Goal: Information Seeking & Learning: Find specific page/section

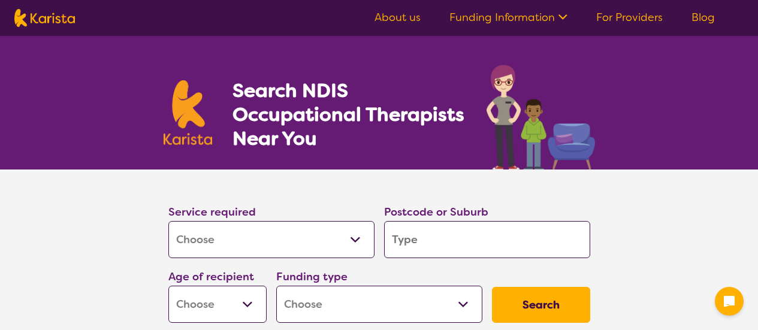
select select "[MEDICAL_DATA]"
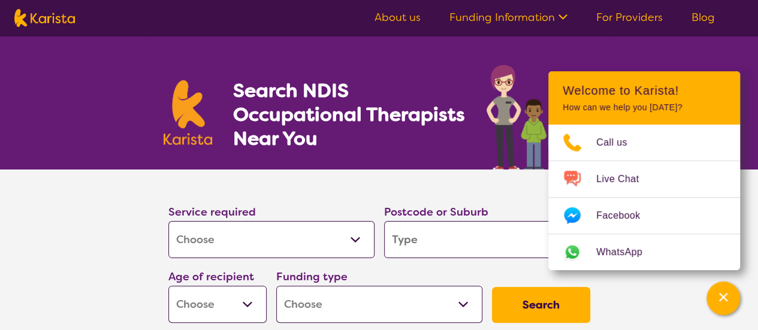
click at [442, 232] on input "search" at bounding box center [487, 239] width 206 height 37
type input "2"
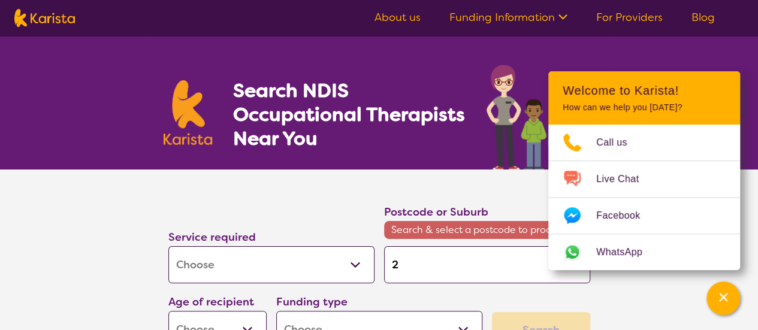
type input "27"
type input "275"
type input "2756"
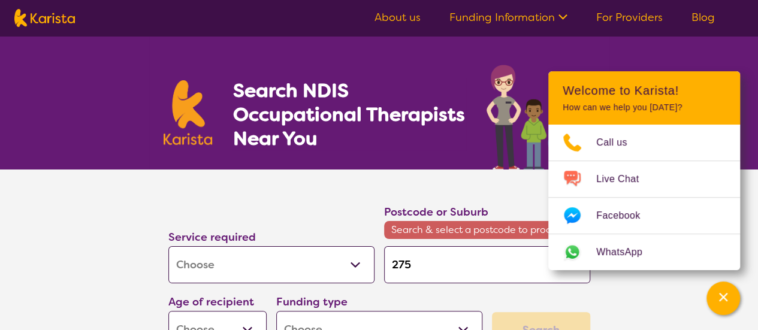
type input "2756"
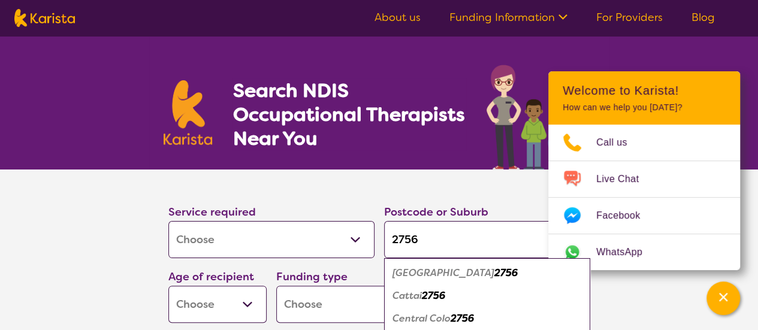
type input "2756"
click at [494, 273] on em "2756" at bounding box center [505, 273] width 23 height 13
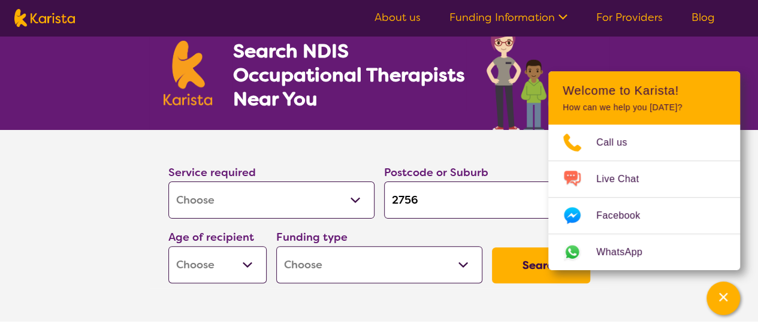
scroll to position [44, 0]
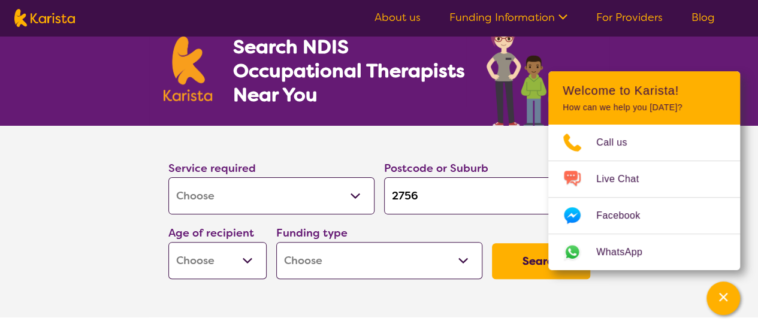
click at [250, 266] on select "Early Childhood - 0 to 9 Child - 10 to 11 Adolescent - 12 to 17 Adult - 18 to 6…" at bounding box center [217, 260] width 98 height 37
select select "EC"
click at [168, 242] on select "Early Childhood - 0 to 9 Child - 10 to 11 Adolescent - 12 to 17 Adult - 18 to 6…" at bounding box center [217, 260] width 98 height 37
select select "EC"
click at [362, 264] on select "Home Care Package (HCP) National Disability Insurance Scheme (NDIS) I don't know" at bounding box center [379, 260] width 206 height 37
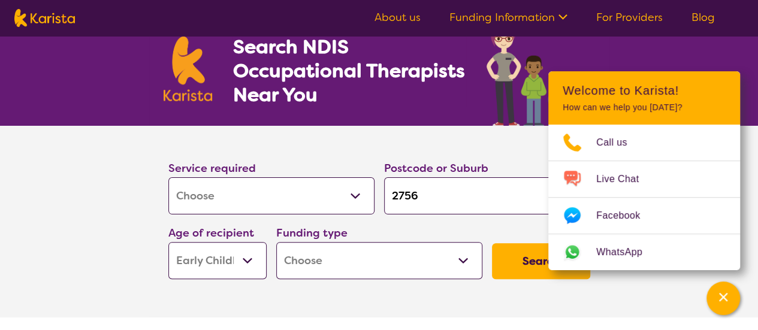
select select "NDIS"
click at [276, 242] on select "Home Care Package (HCP) National Disability Insurance Scheme (NDIS) I don't know" at bounding box center [379, 260] width 206 height 37
select select "NDIS"
click at [517, 265] on button "Search" at bounding box center [541, 261] width 98 height 36
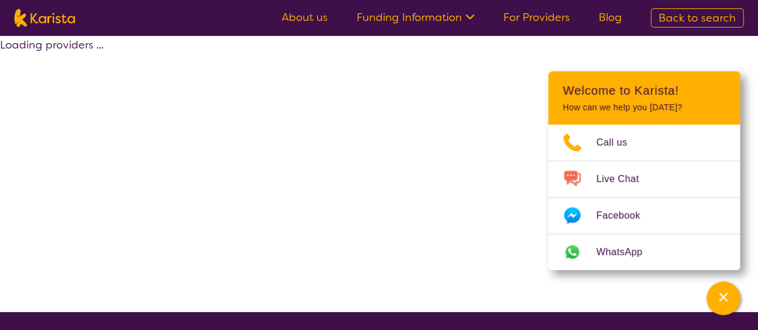
select select "by_score"
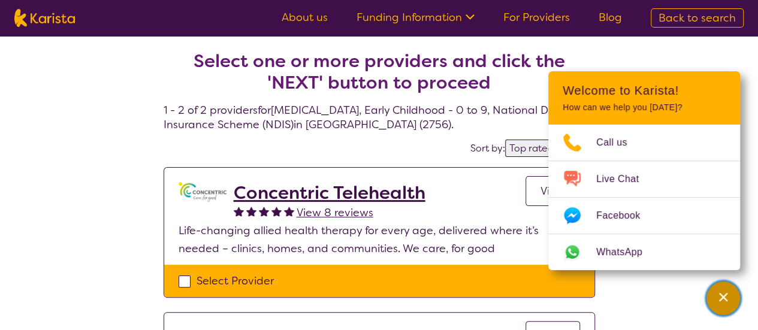
click at [718, 297] on icon "Channel Menu" at bounding box center [723, 297] width 12 height 12
